Goal: Task Accomplishment & Management: Use online tool/utility

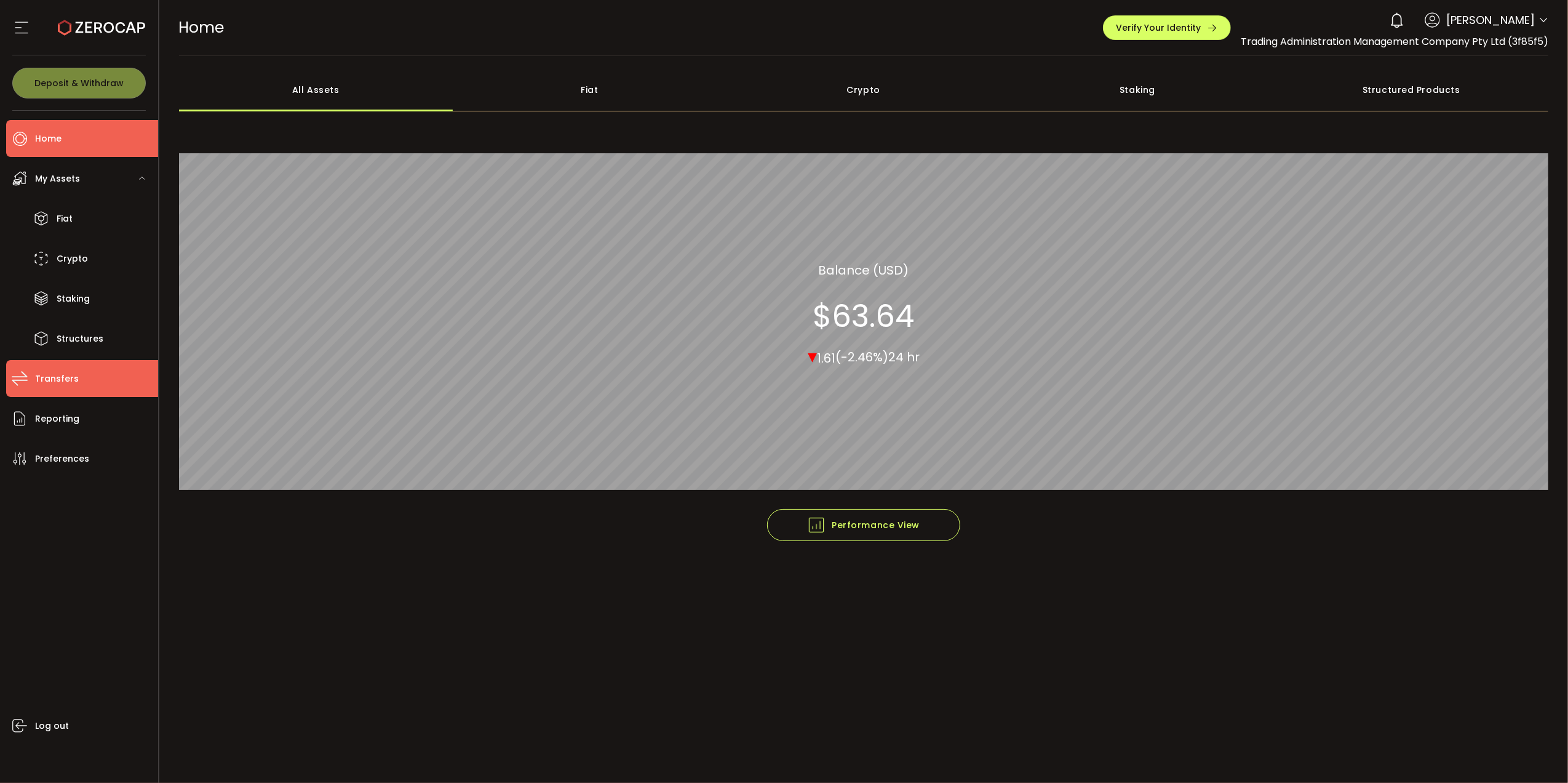
click at [77, 373] on li "Transfers" at bounding box center [82, 378] width 152 height 37
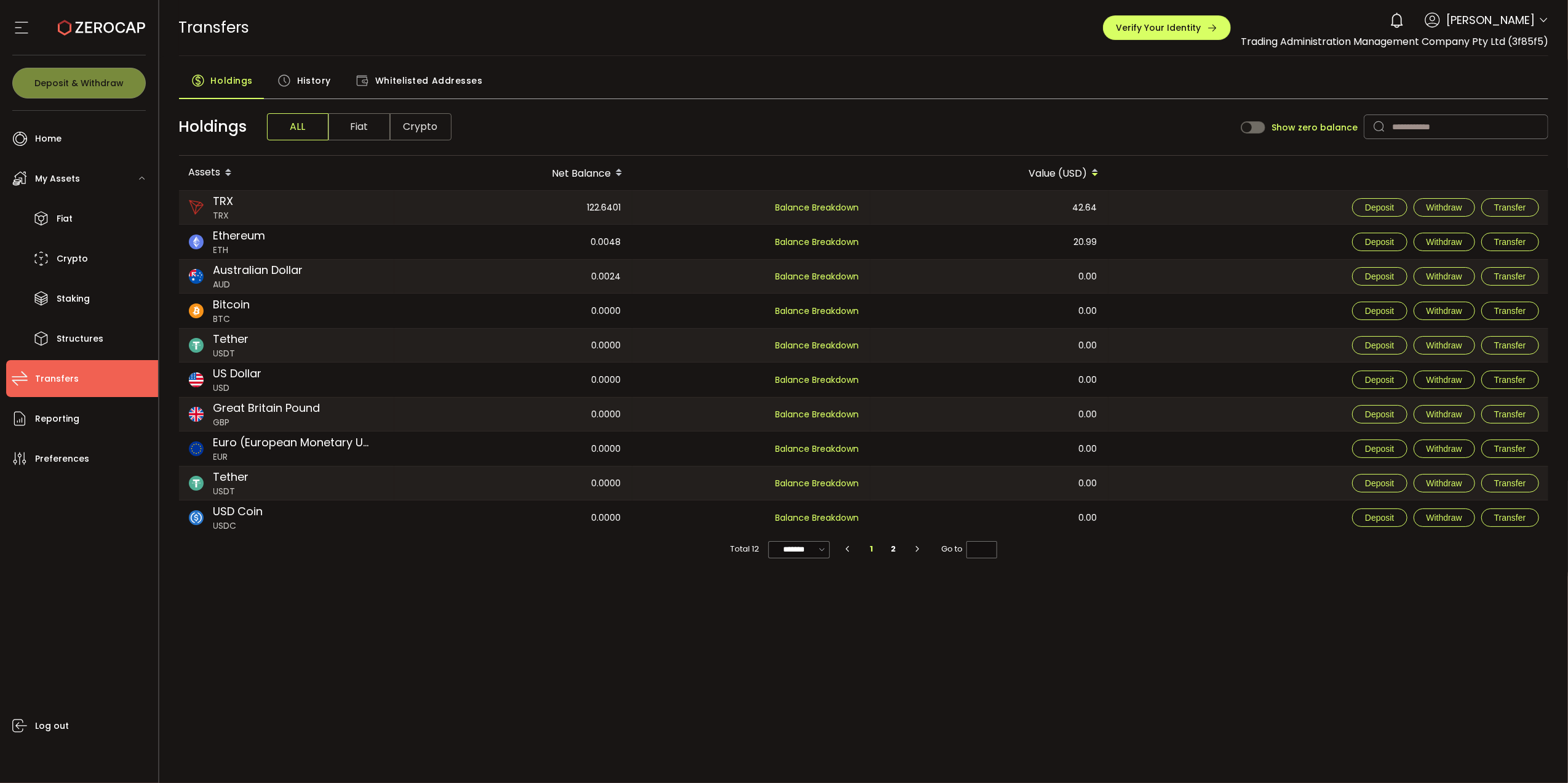
click at [62, 175] on span "My Assets" at bounding box center [58, 179] width 45 height 18
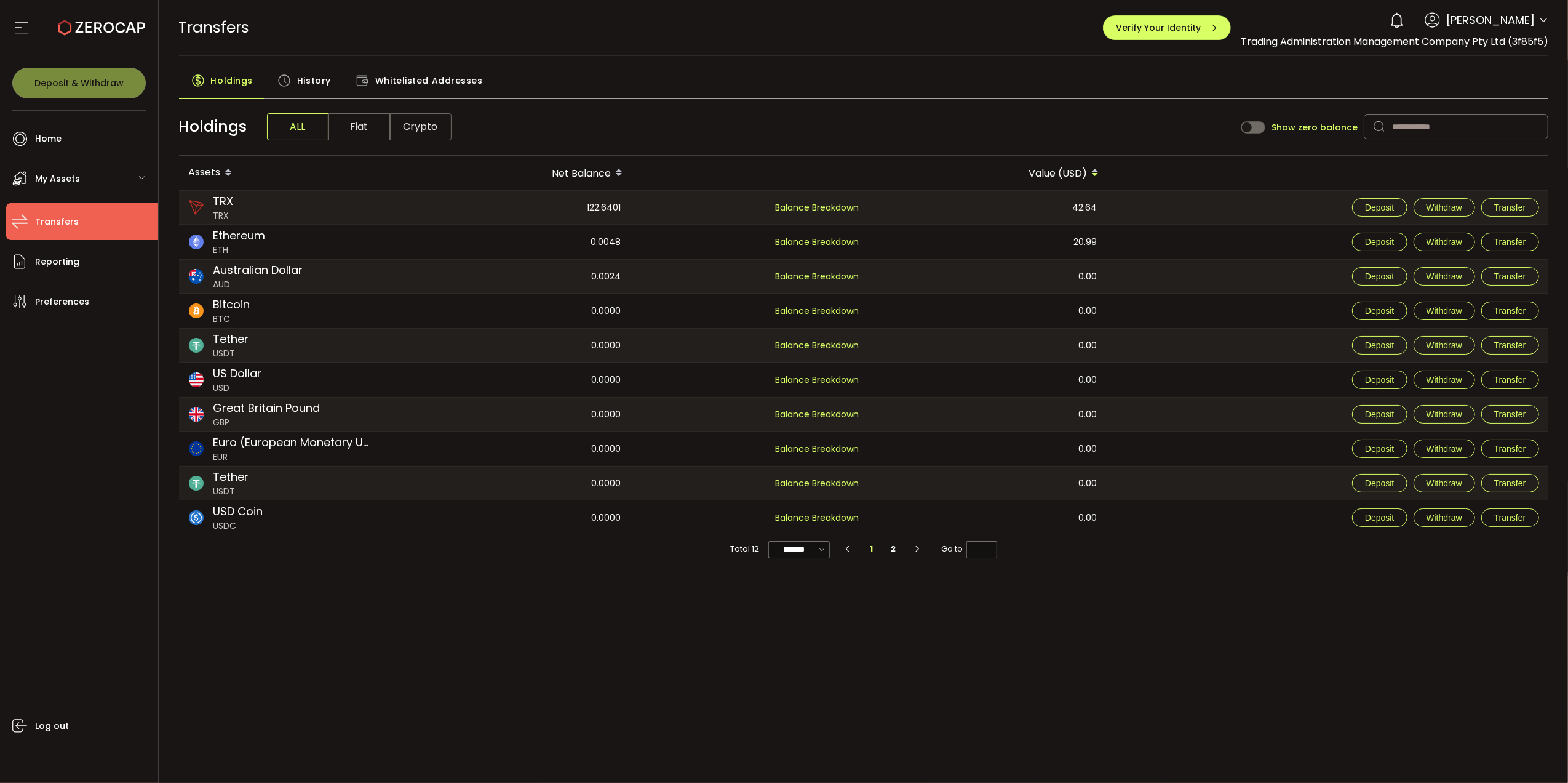
click at [62, 220] on span "Transfers" at bounding box center [57, 221] width 44 height 18
click at [58, 261] on span "Reporting" at bounding box center [57, 261] width 44 height 18
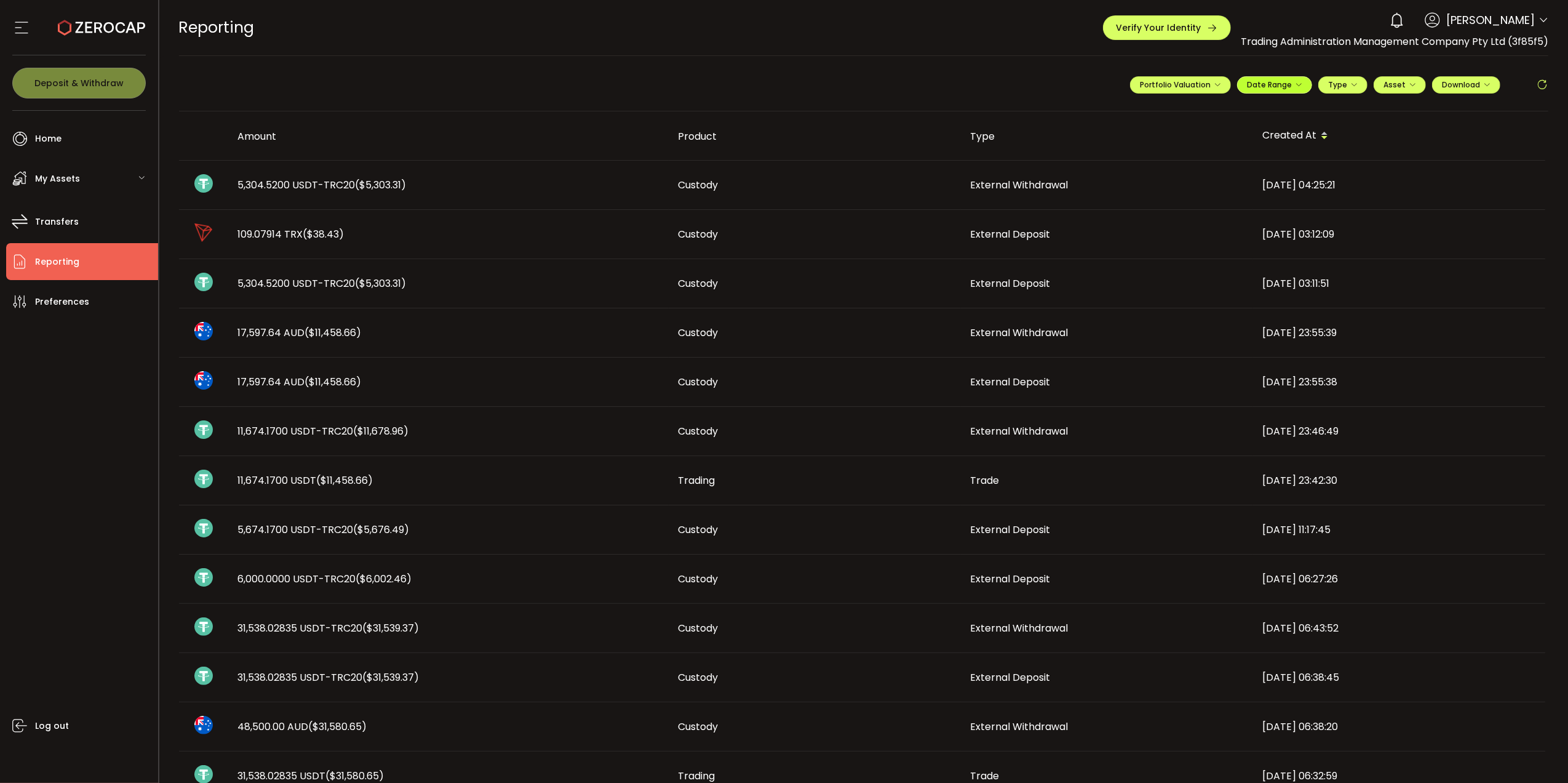
click at [1286, 89] on span "Date Range" at bounding box center [1274, 84] width 55 height 10
click at [1169, 85] on span "Portfolio Valuation" at bounding box center [1180, 84] width 81 height 10
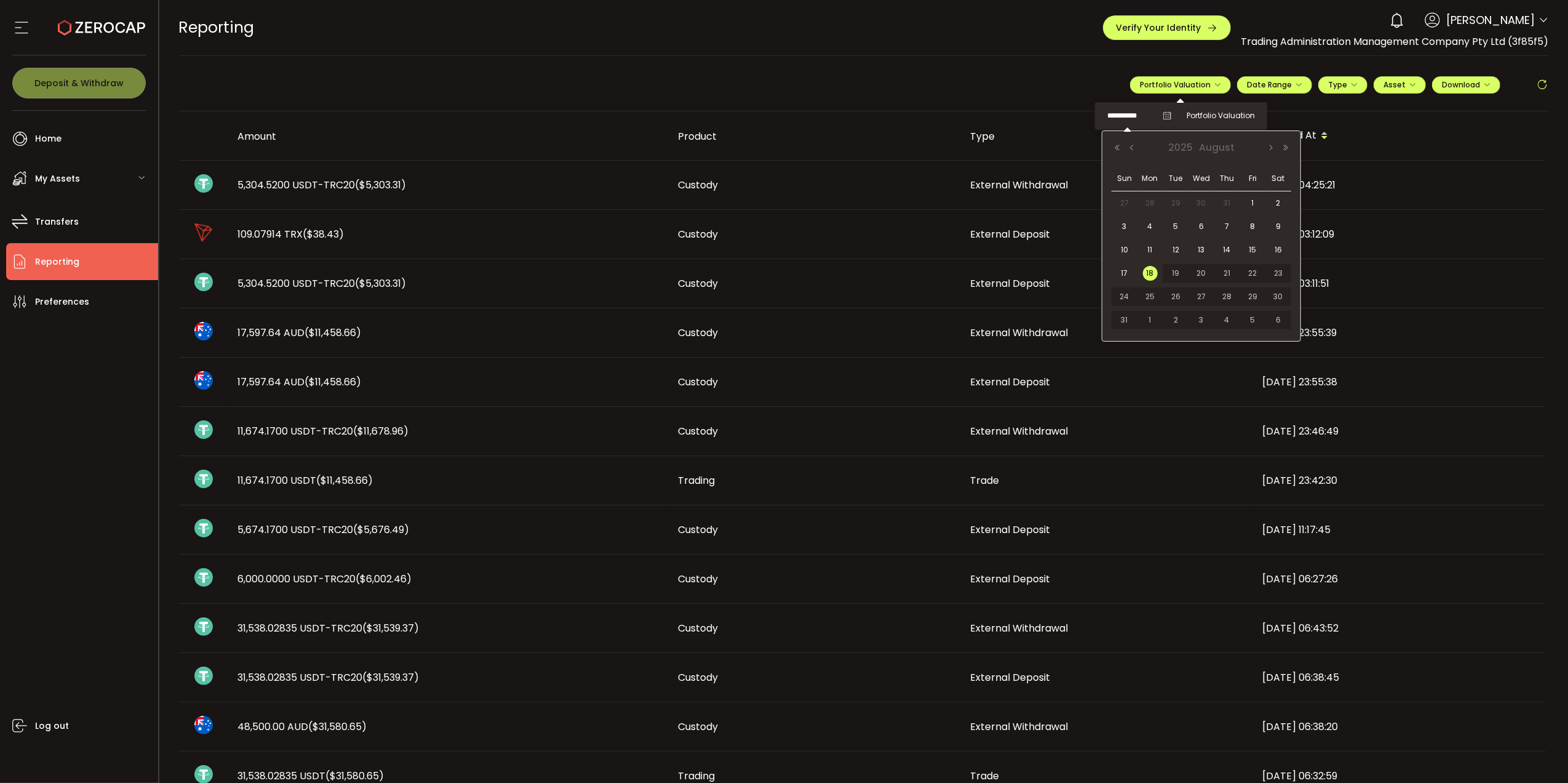
click at [1111, 115] on input "**********" at bounding box center [1131, 116] width 49 height 16
click at [1166, 114] on icon at bounding box center [1166, 115] width 9 height 9
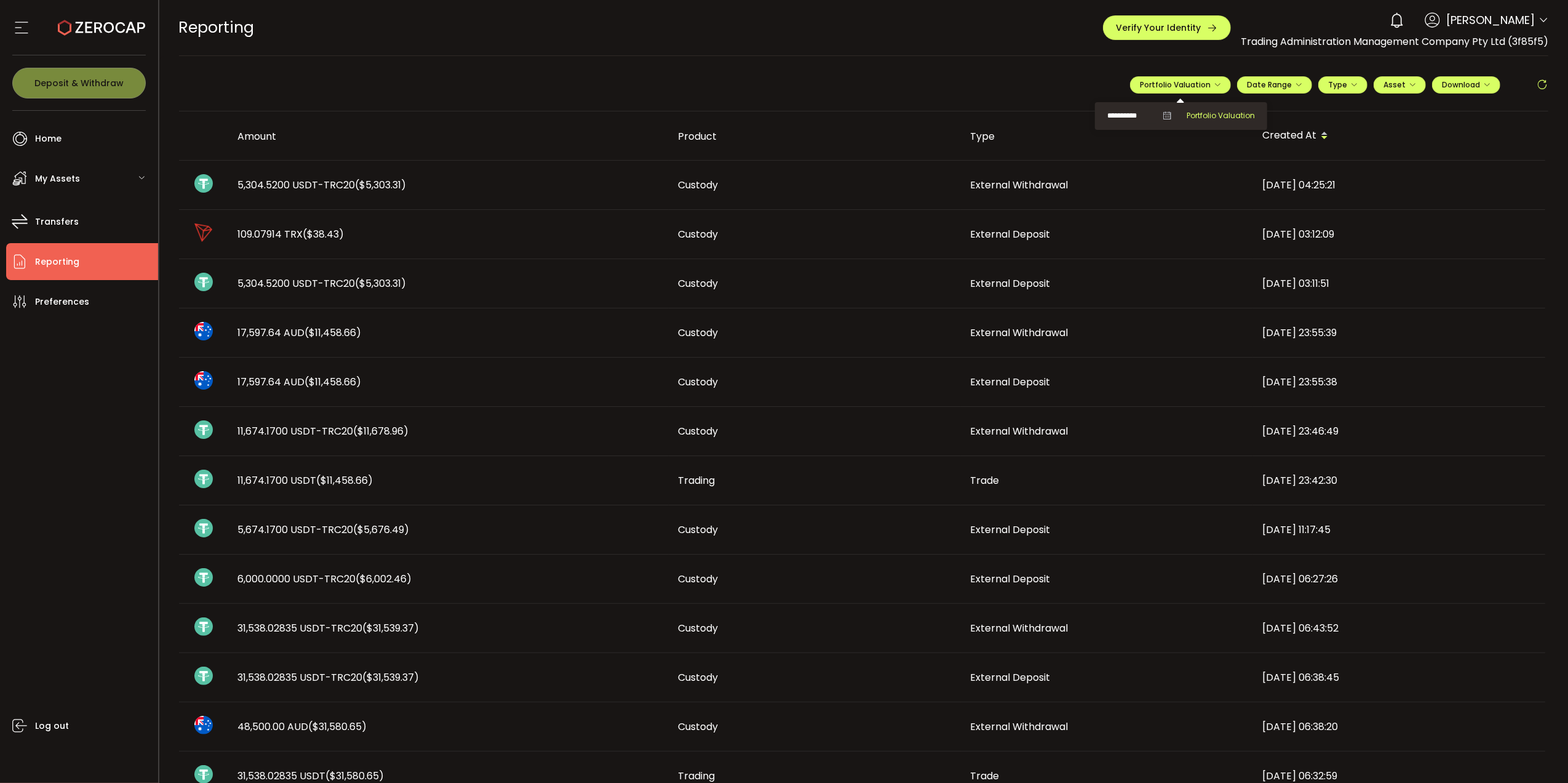
click at [1195, 114] on span "Portfolio Valuation" at bounding box center [1221, 115] width 69 height 11
